Goal: Transaction & Acquisition: Purchase product/service

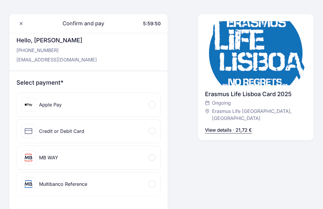
scroll to position [23, 0]
click at [87, 132] on div "Credit or Debit Card" at bounding box center [89, 130] width 144 height 23
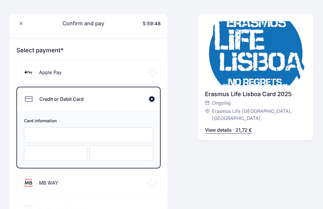
scroll to position [58, 0]
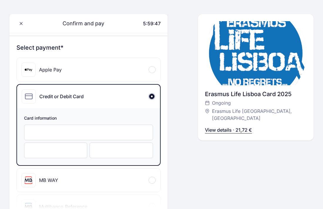
click at [97, 73] on div "Apple Pay" at bounding box center [89, 69] width 144 height 23
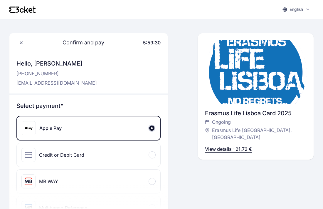
scroll to position [19, 0]
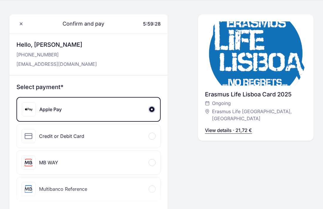
click at [98, 139] on div "Credit or Debit Card" at bounding box center [89, 135] width 144 height 23
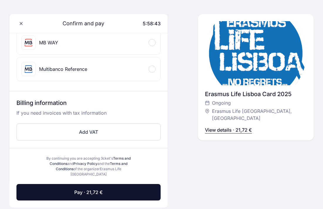
scroll to position [197, 0]
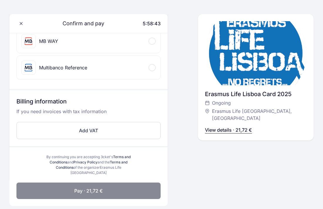
click at [94, 187] on span "Pay · 21,72 €" at bounding box center [88, 190] width 28 height 7
